Goal: Task Accomplishment & Management: Complete application form

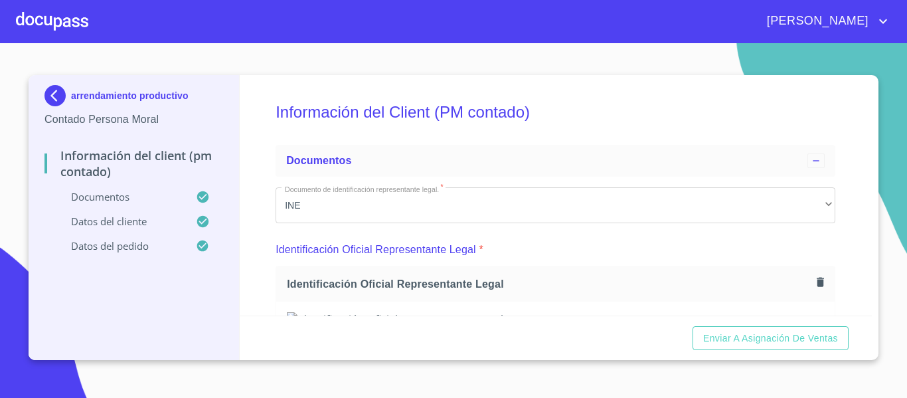
scroll to position [2054, 0]
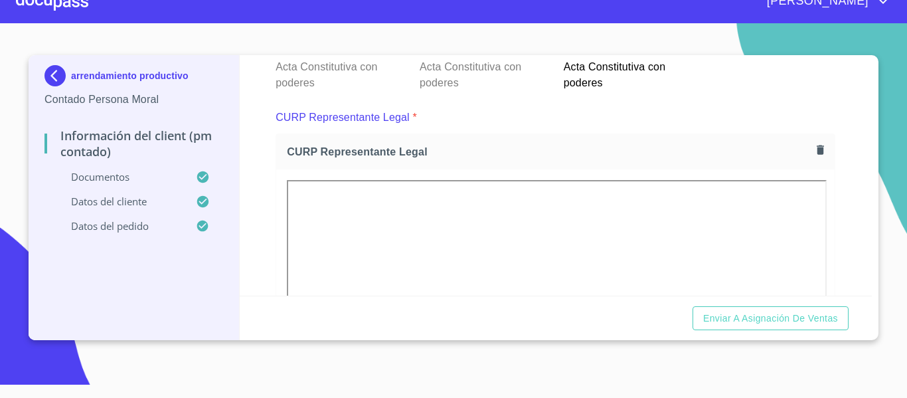
click at [62, 2] on div at bounding box center [52, 1] width 72 height 42
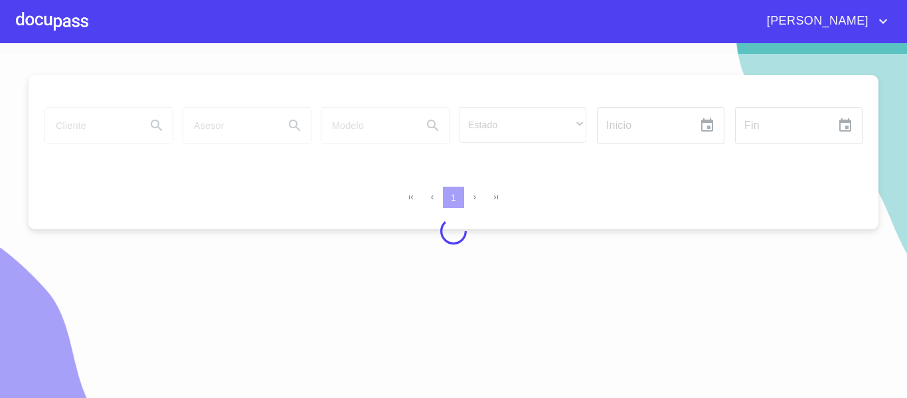
click at [93, 123] on div at bounding box center [453, 231] width 907 height 354
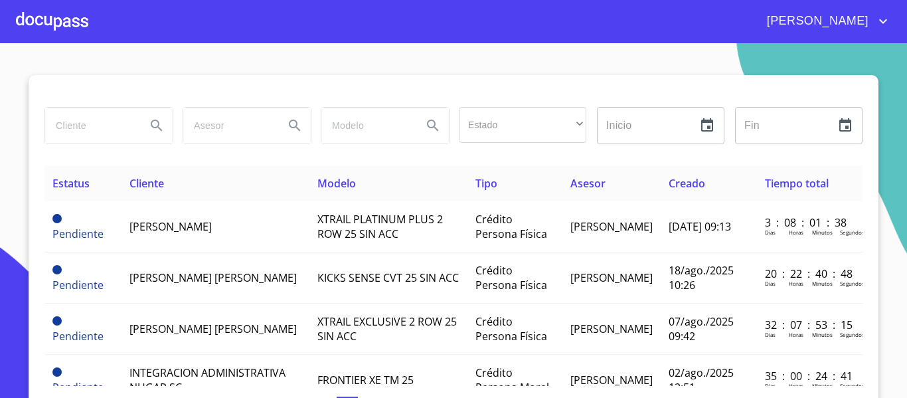
click at [93, 123] on input "search" at bounding box center [90, 126] width 90 height 36
type input "j"
type input "[PERSON_NAME]"
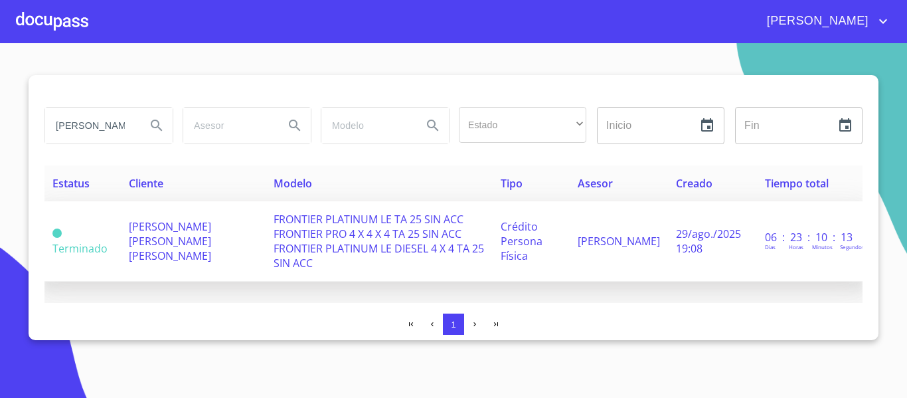
click at [377, 249] on td "FRONTIER PLATINUM LE TA 25 SIN ACC FRONTIER PRO 4 X 4 X 4 TA 25 SIN ACC FRONTIE…" at bounding box center [379, 241] width 228 height 80
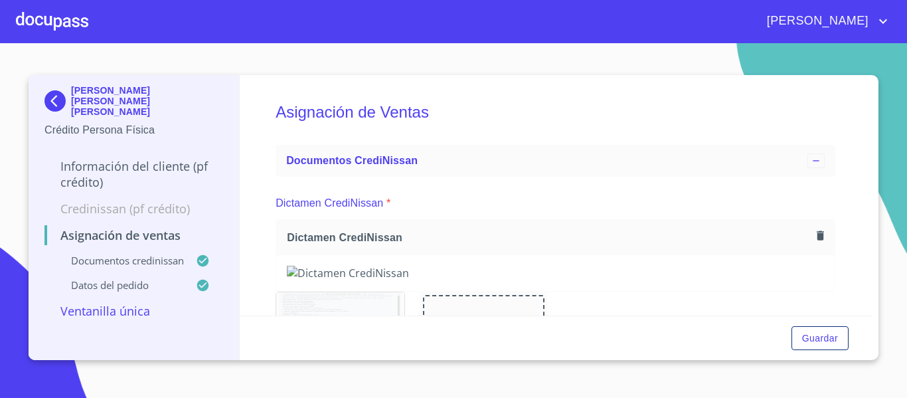
click at [816, 236] on icon "button" at bounding box center [819, 235] width 7 height 9
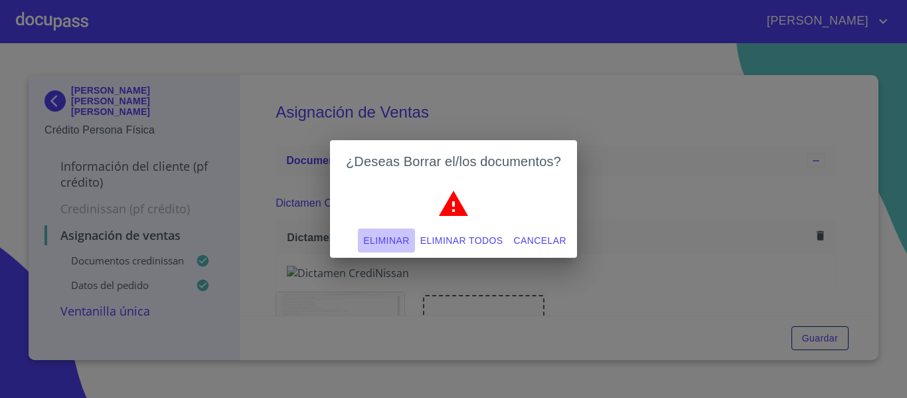
click at [392, 242] on span "Eliminar" at bounding box center [386, 240] width 46 height 17
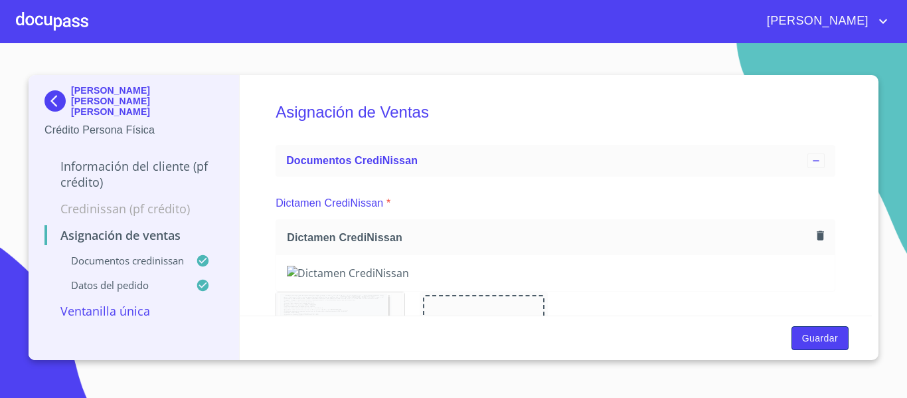
click at [827, 342] on span "Guardar" at bounding box center [820, 338] width 36 height 17
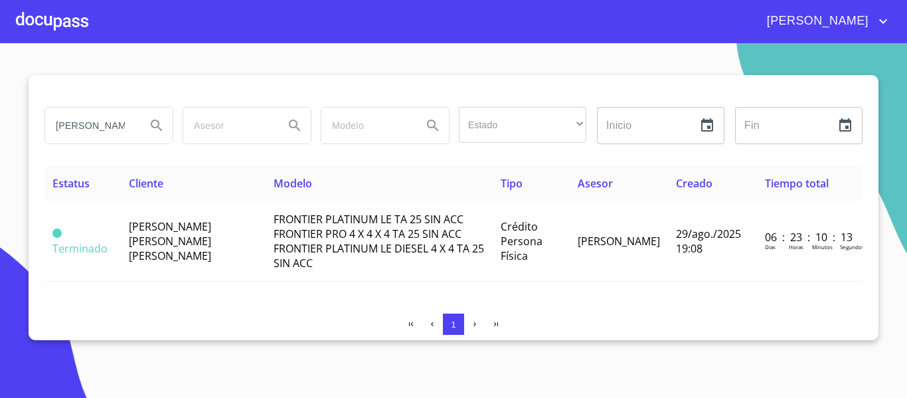
click at [125, 125] on input "[PERSON_NAME]" at bounding box center [90, 126] width 90 height 36
type input "J"
